Goal: Find specific page/section

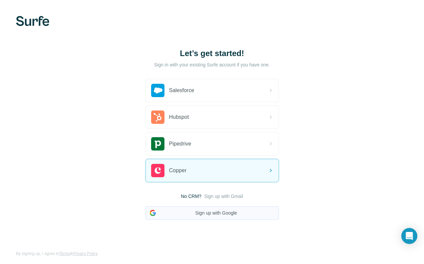
click at [229, 215] on button "Sign up with Google" at bounding box center [211, 212] width 133 height 13
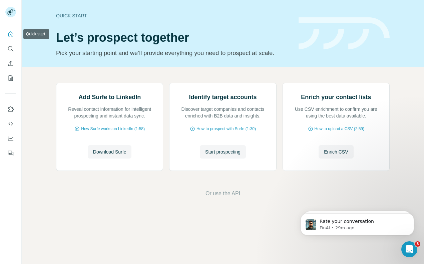
click at [8, 35] on icon "Quick start" at bounding box center [10, 34] width 7 height 7
click at [12, 49] on icon "Search" at bounding box center [10, 48] width 7 height 7
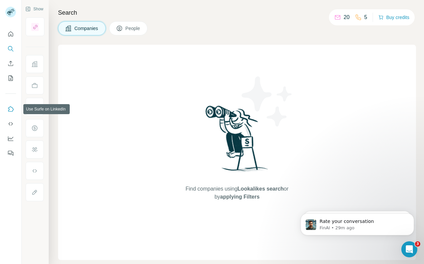
click at [10, 110] on icon "Use Surfe on LinkedIn" at bounding box center [10, 109] width 7 height 7
click at [124, 30] on button "People" at bounding box center [128, 28] width 39 height 14
